Goal: Navigation & Orientation: Find specific page/section

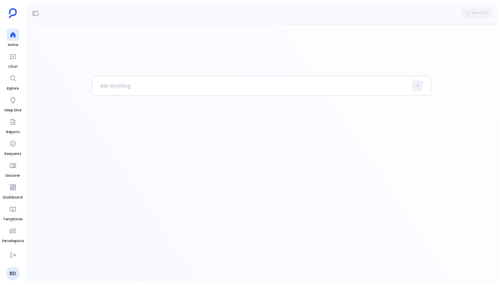
click at [5, 59] on ul "Home Chat Explore Deep Dive Reports Requests Discover Dashboard Templates PetaR…" at bounding box center [13, 137] width 22 height 217
click at [15, 59] on icon at bounding box center [13, 56] width 7 height 7
click at [14, 43] on span "Home" at bounding box center [13, 44] width 12 height 5
click at [13, 41] on link "Home" at bounding box center [13, 38] width 12 height 19
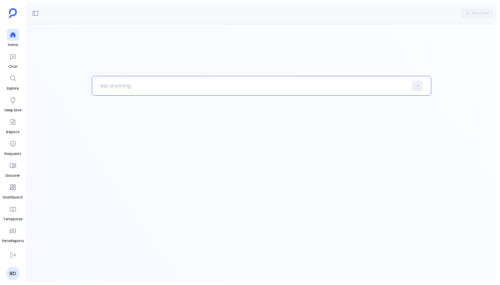
click at [98, 83] on p at bounding box center [249, 86] width 315 height 18
click at [37, 13] on icon at bounding box center [35, 13] width 7 height 7
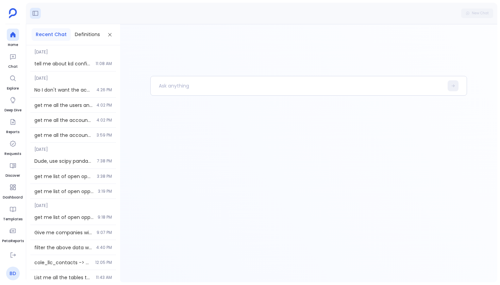
click at [16, 269] on link "BD" at bounding box center [13, 273] width 14 height 14
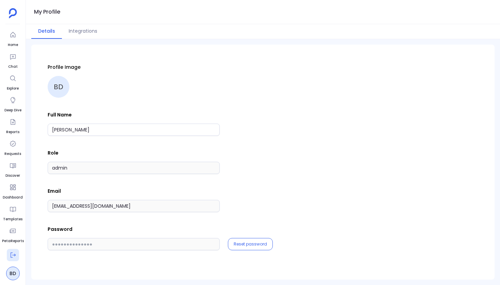
click at [13, 259] on button at bounding box center [13, 255] width 12 height 12
click at [11, 250] on button at bounding box center [13, 255] width 12 height 12
